Goal: Task Accomplishment & Management: Manage account settings

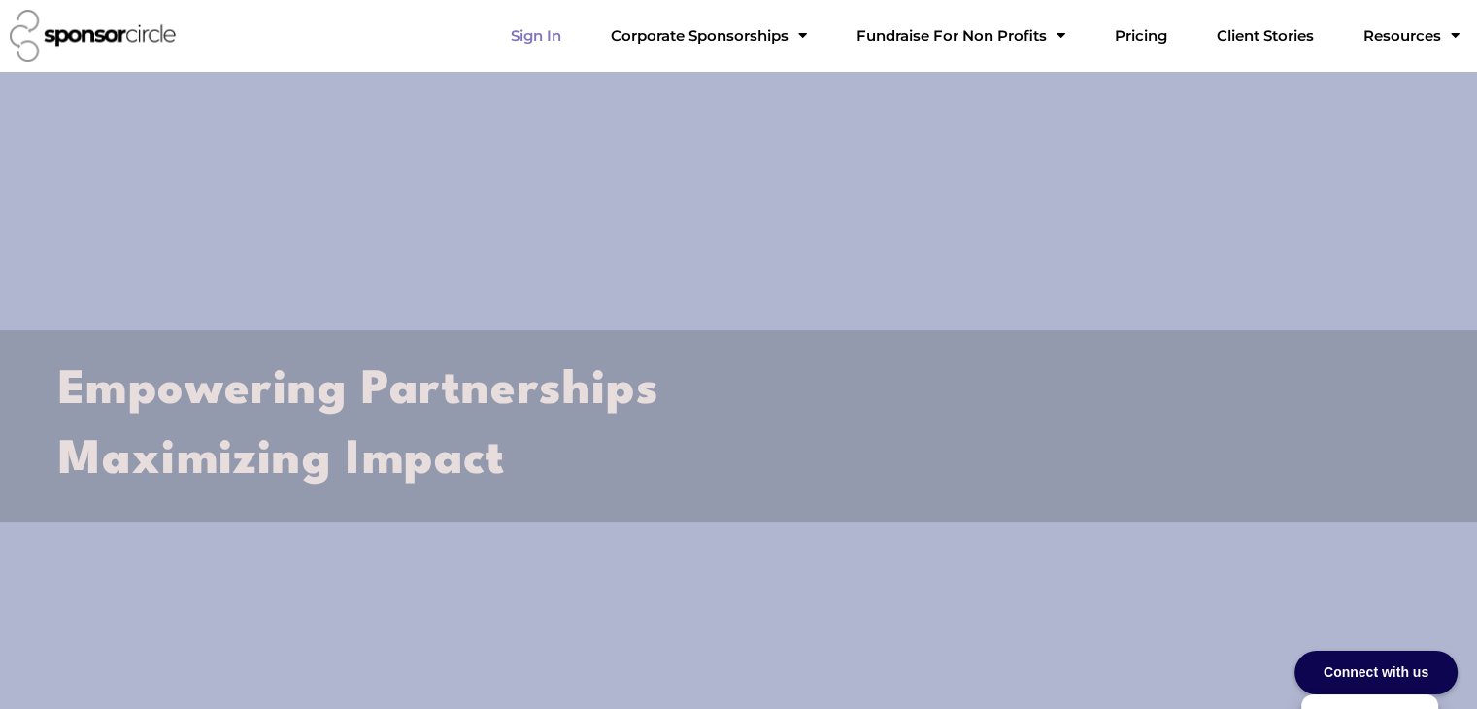
click at [577, 40] on link "Sign In" at bounding box center [536, 36] width 82 height 39
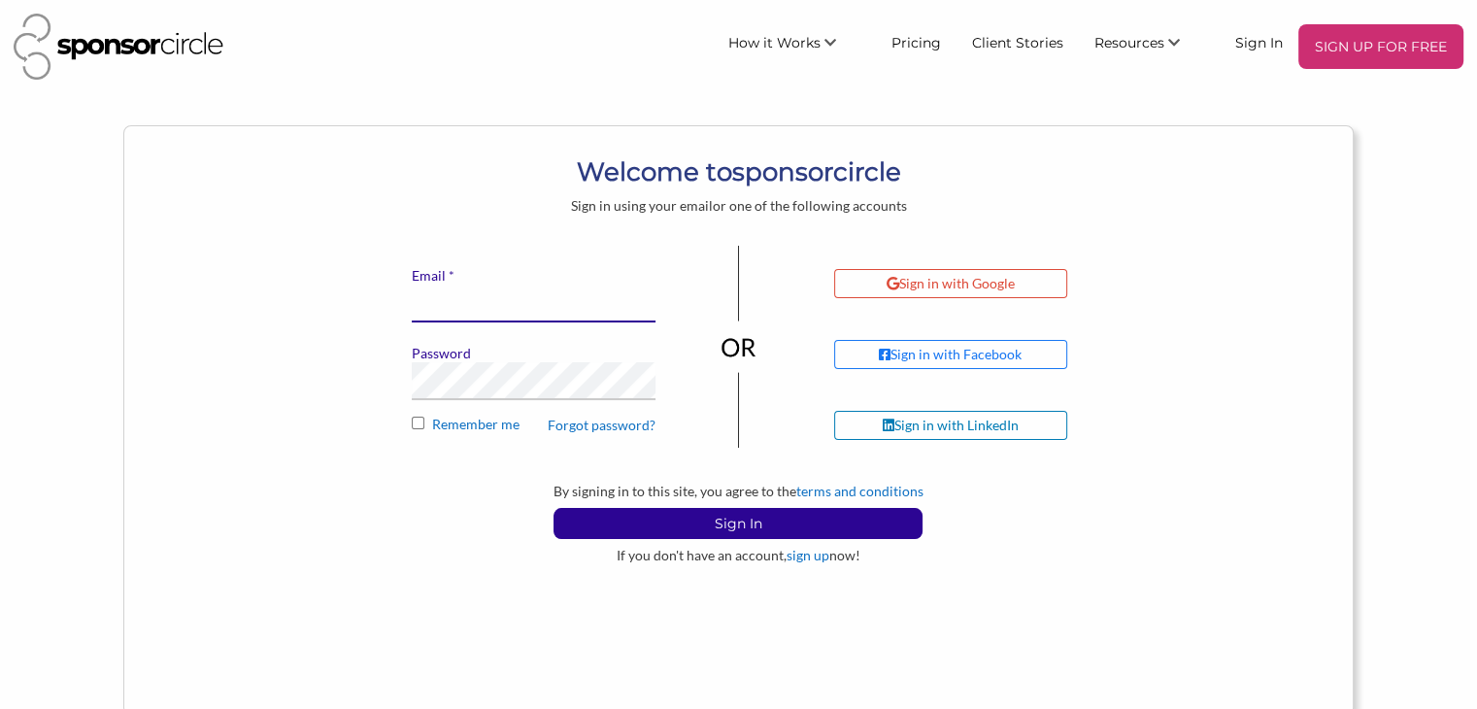
click at [547, 293] on input "* Email" at bounding box center [534, 304] width 244 height 38
type input "bmccabe@sponsorcircle.com"
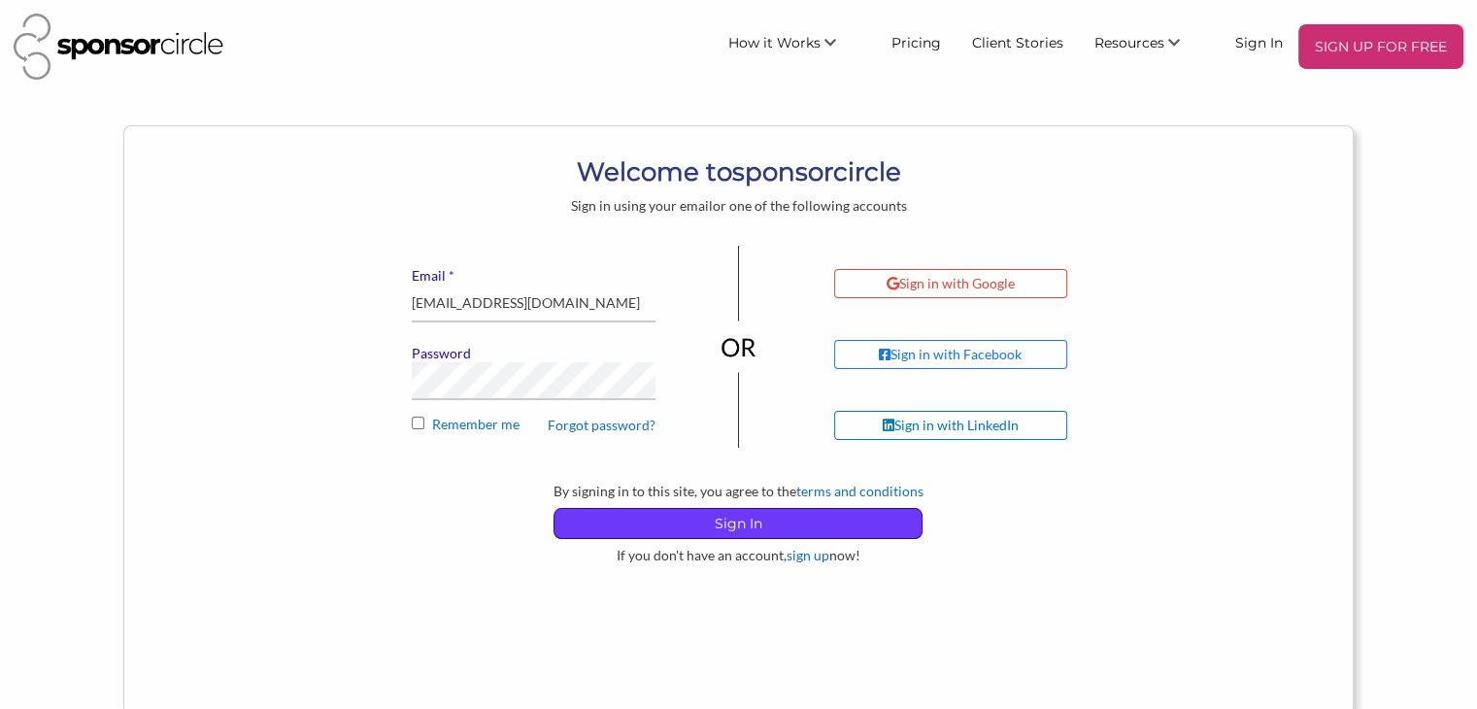
click at [732, 526] on p "Sign In" at bounding box center [737, 523] width 367 height 29
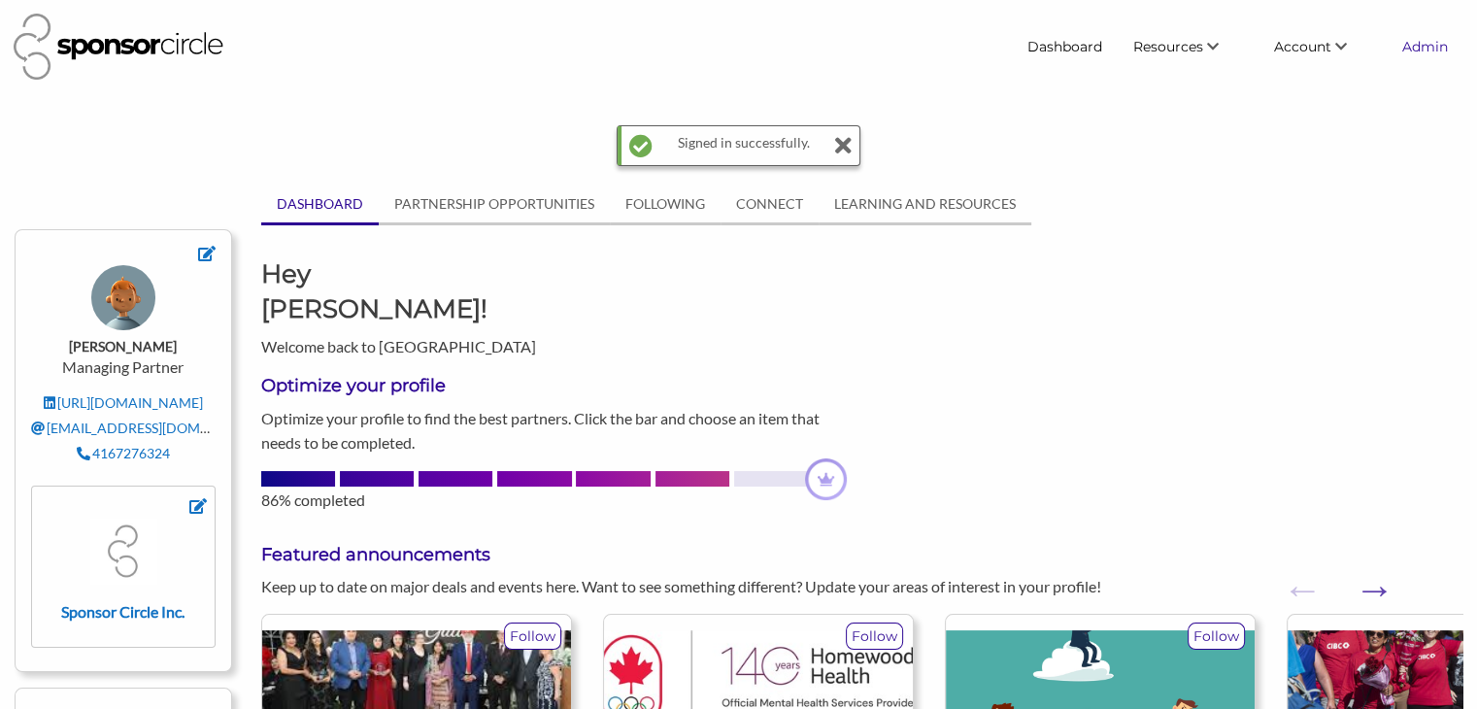
click at [1421, 49] on link "Admin" at bounding box center [1425, 46] width 77 height 35
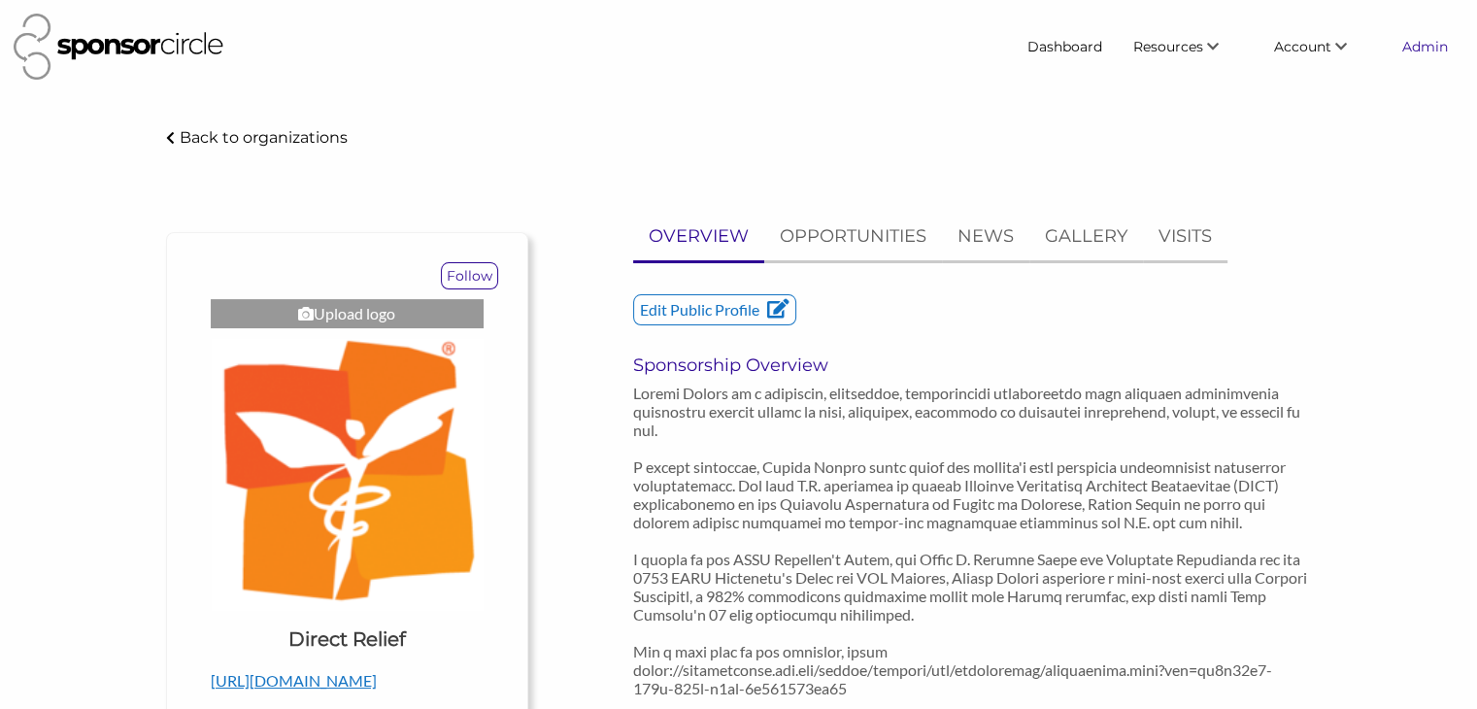
click at [1411, 55] on link "Admin" at bounding box center [1425, 46] width 77 height 35
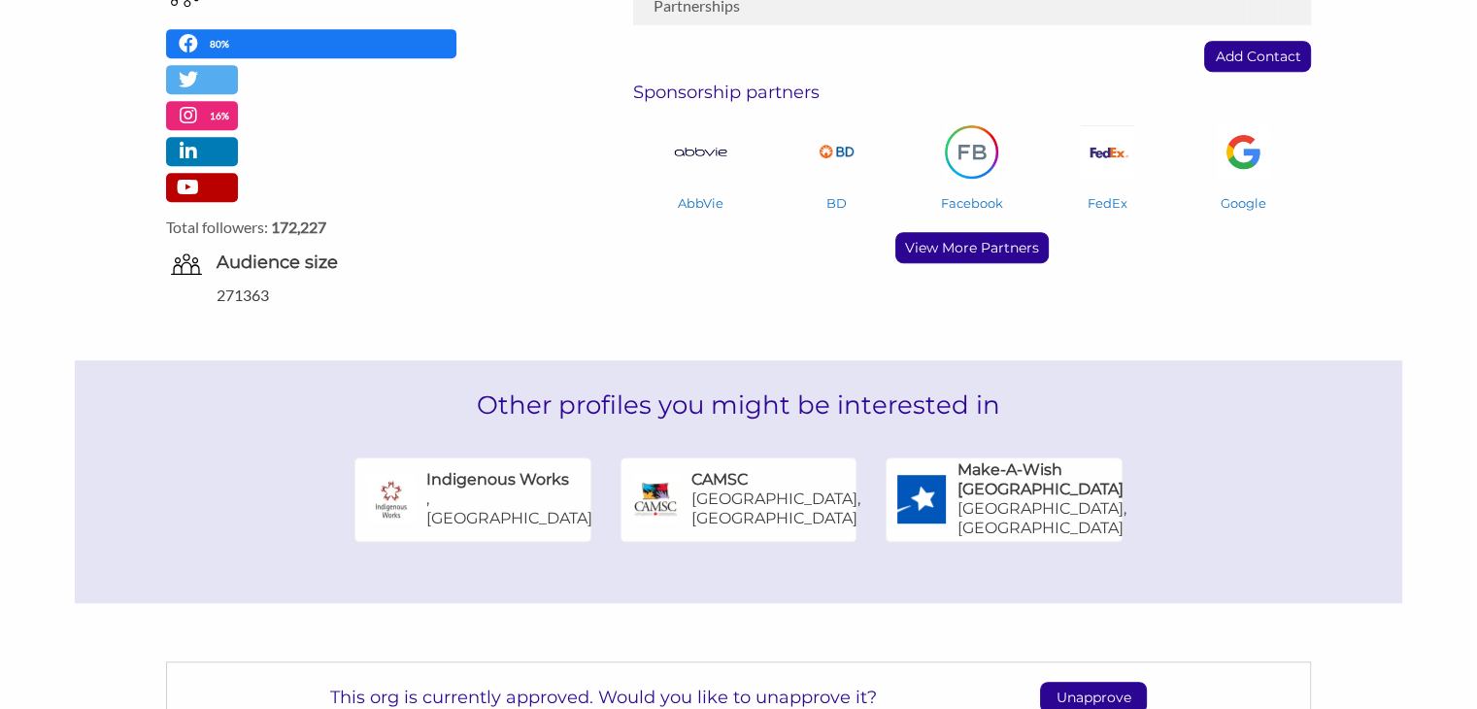
scroll to position [1060, 0]
click at [967, 233] on p "View More Partners" at bounding box center [971, 247] width 151 height 29
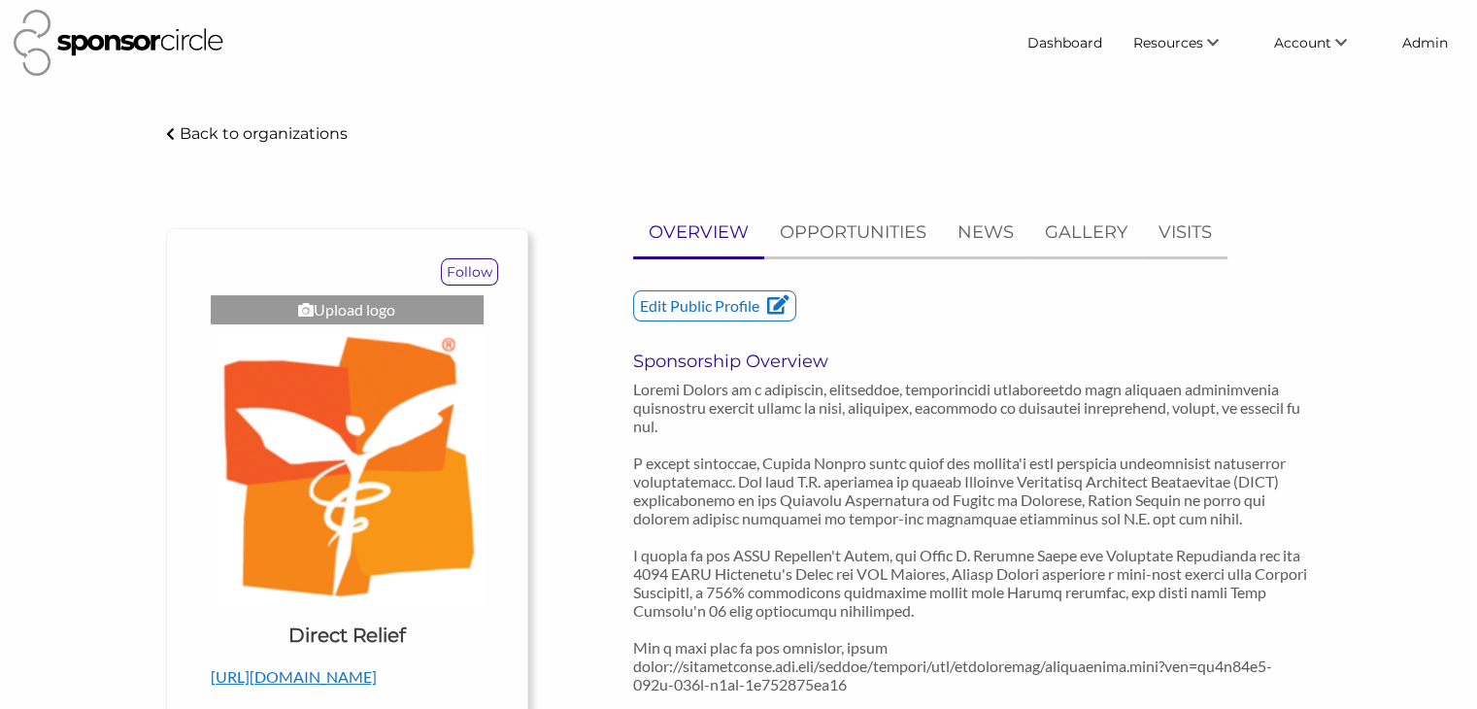
scroll to position [0, 0]
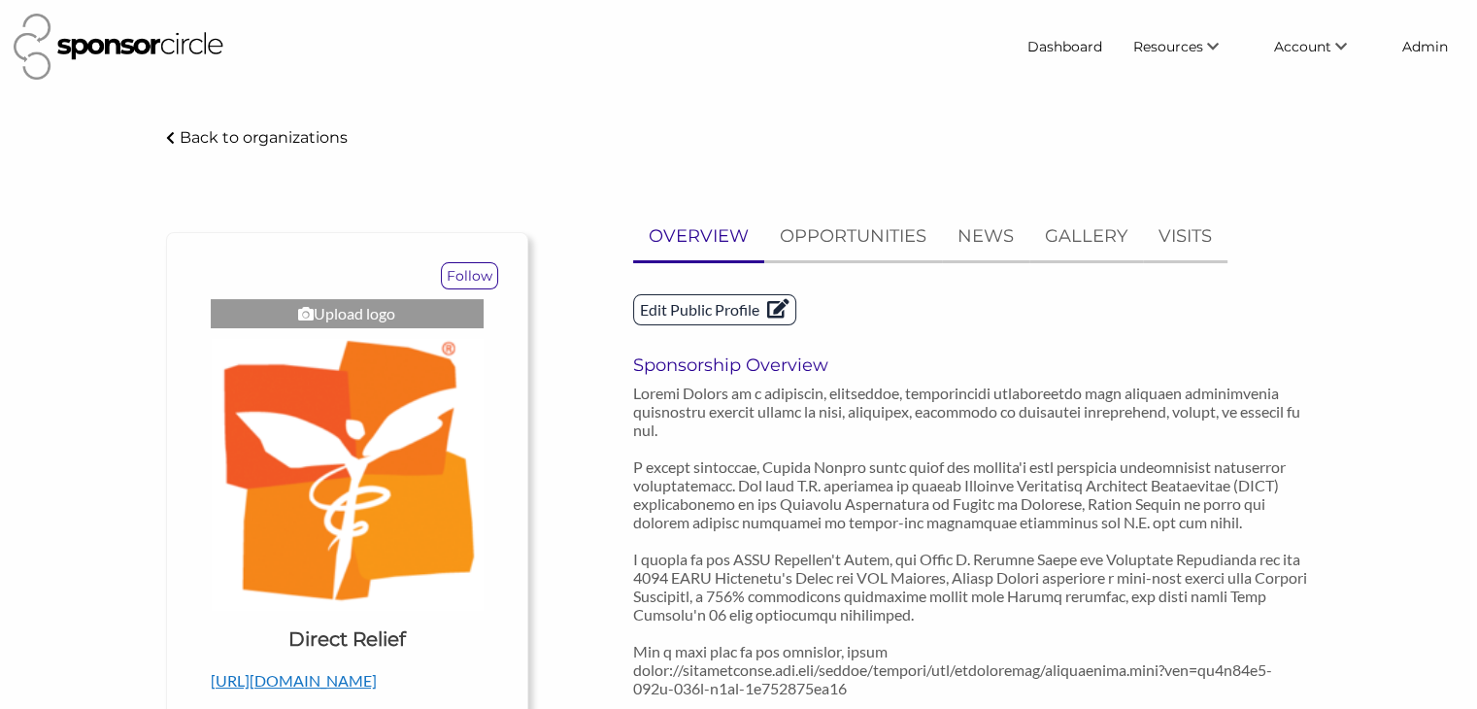
click at [703, 312] on p "Edit Public Profile" at bounding box center [714, 309] width 161 height 29
